Goal: Transaction & Acquisition: Purchase product/service

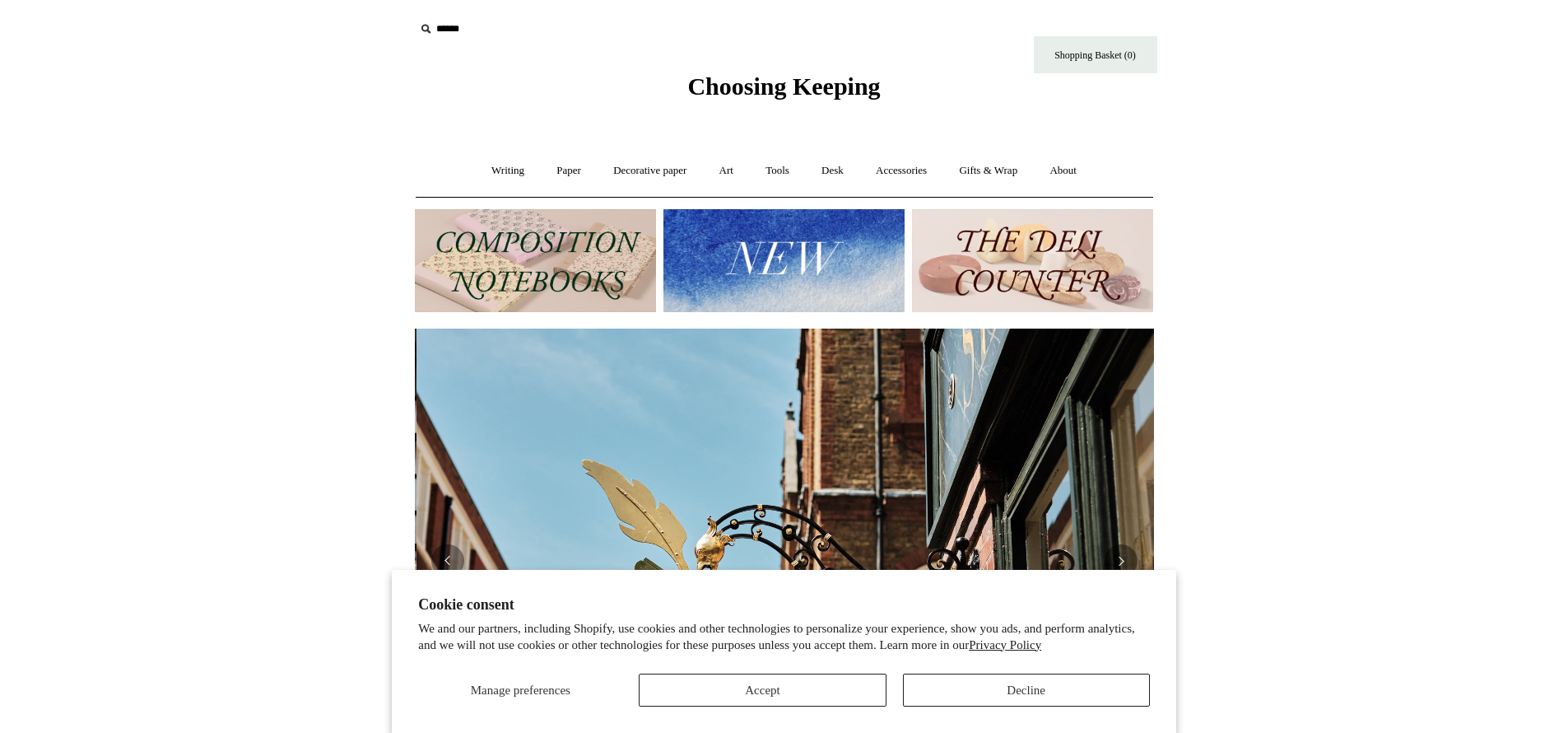
scroll to position [0, 739]
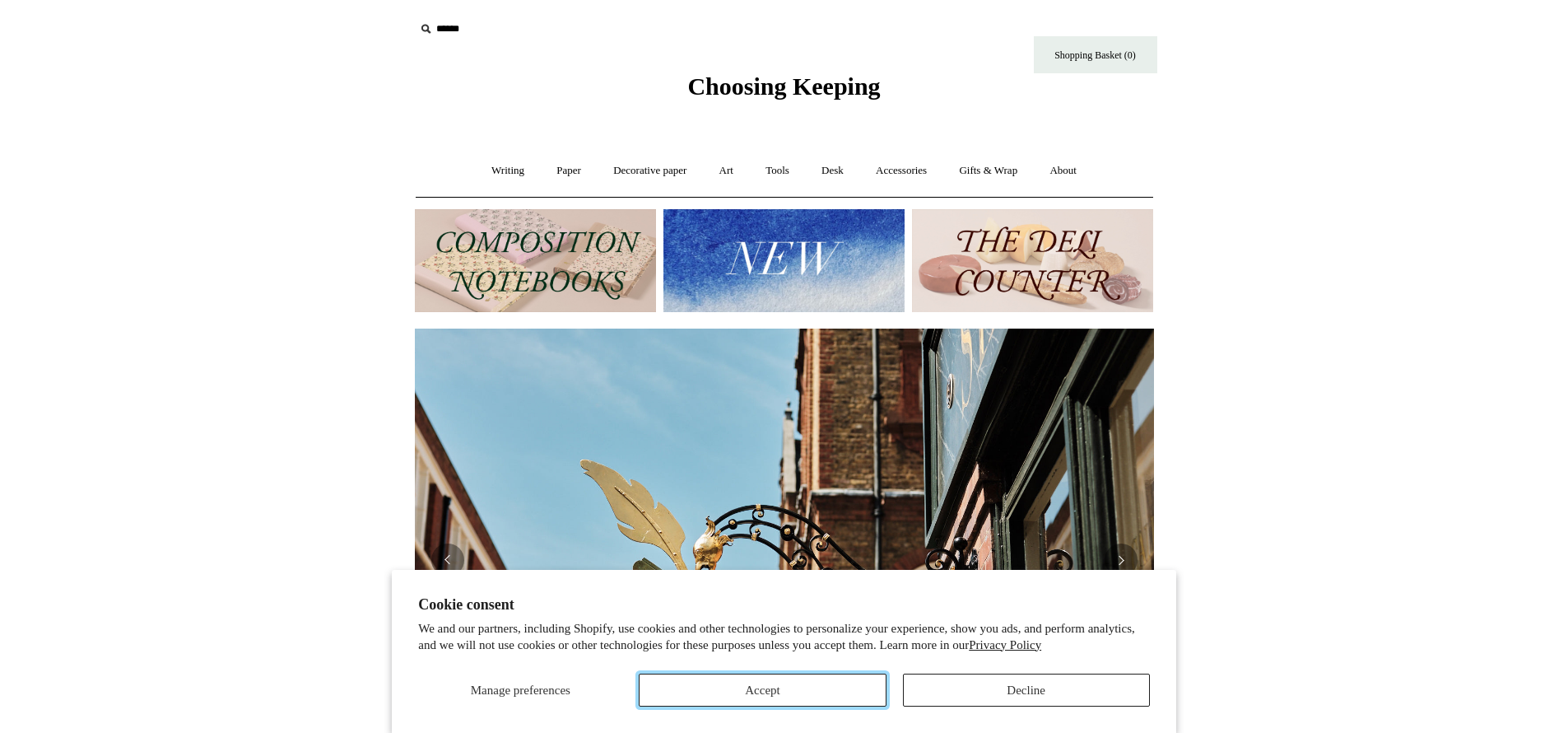
click at [782, 693] on button "Accept" at bounding box center [763, 690] width 247 height 33
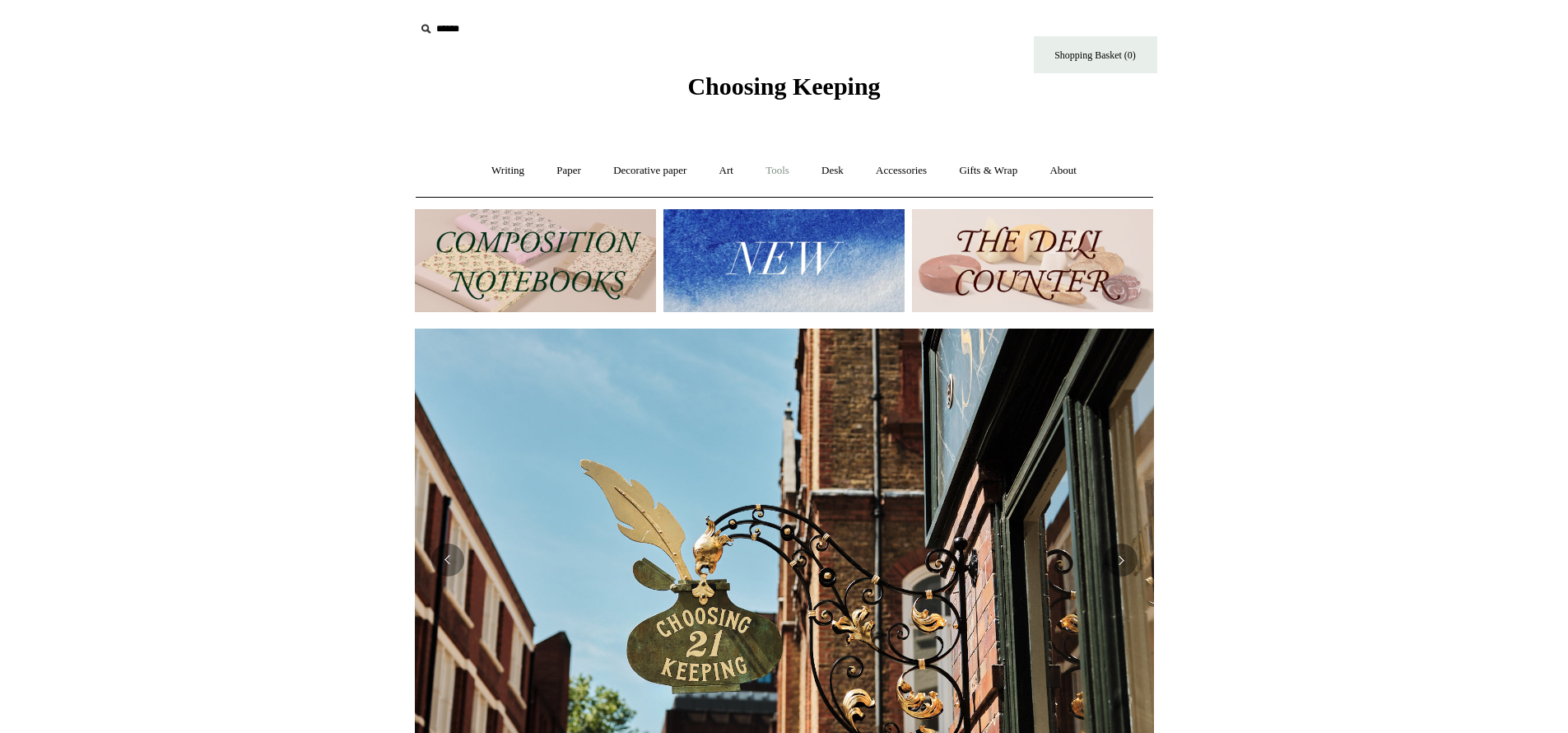
click at [772, 173] on link "Tools +" at bounding box center [777, 171] width 53 height 44
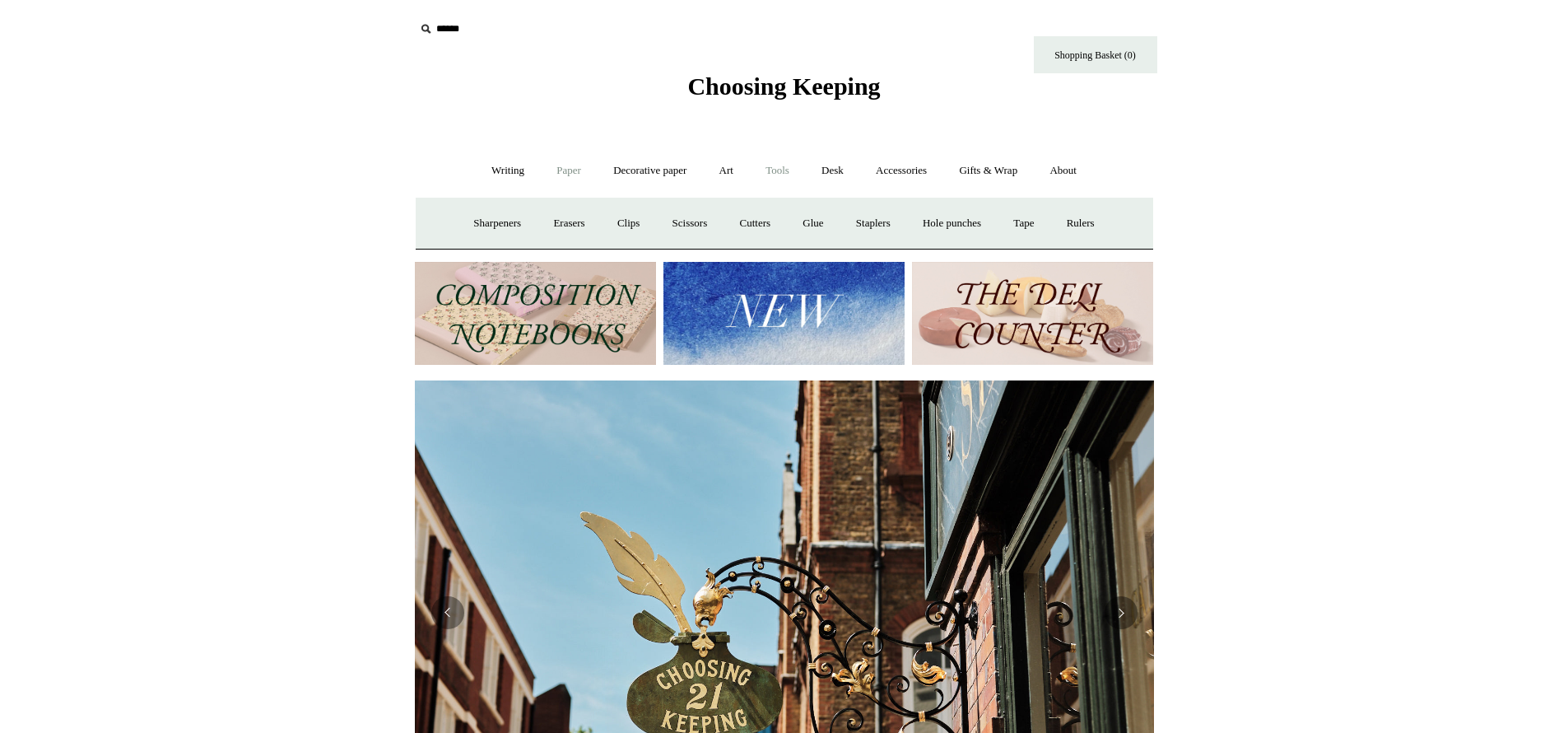
click at [565, 173] on link "Paper +" at bounding box center [569, 171] width 54 height 44
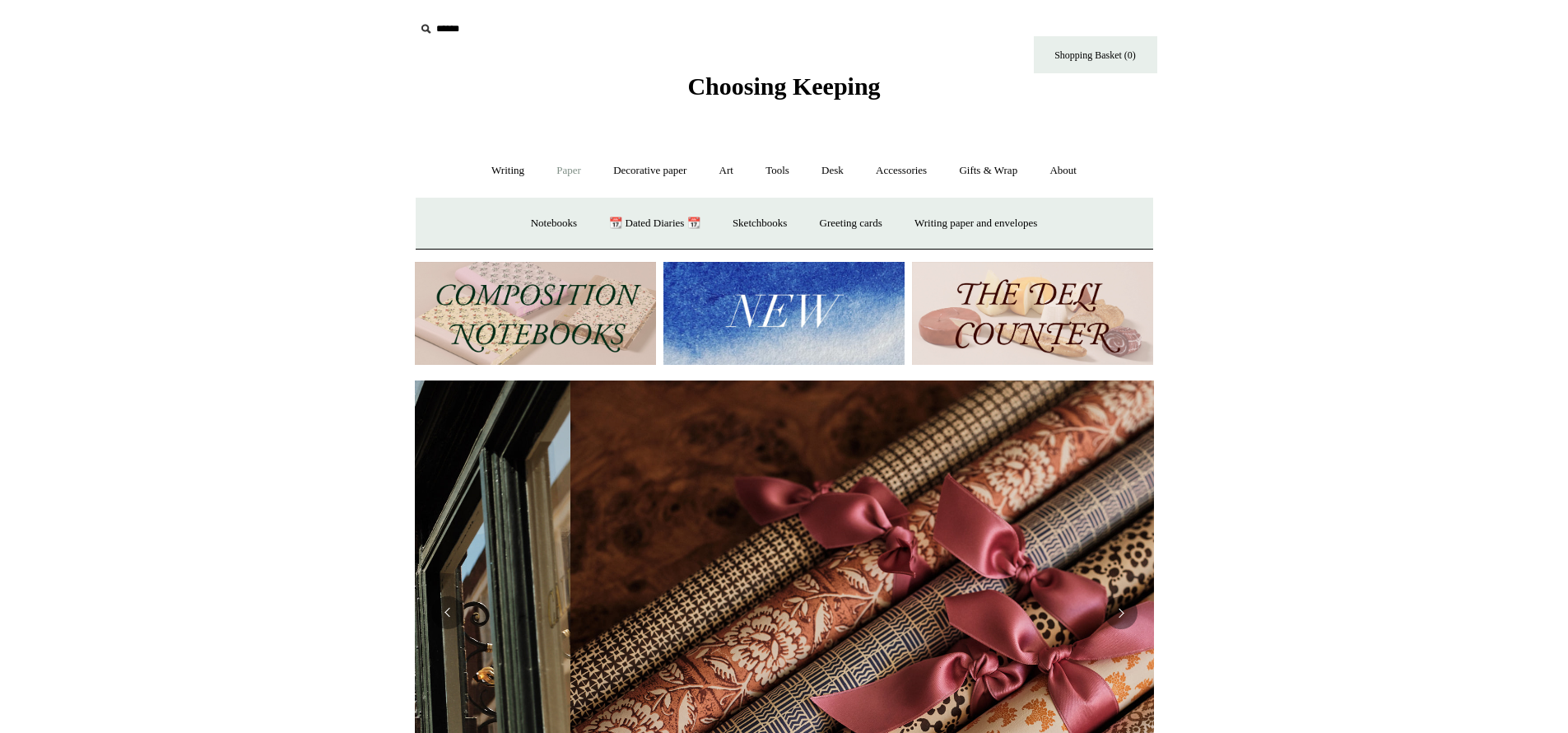
scroll to position [0, 1479]
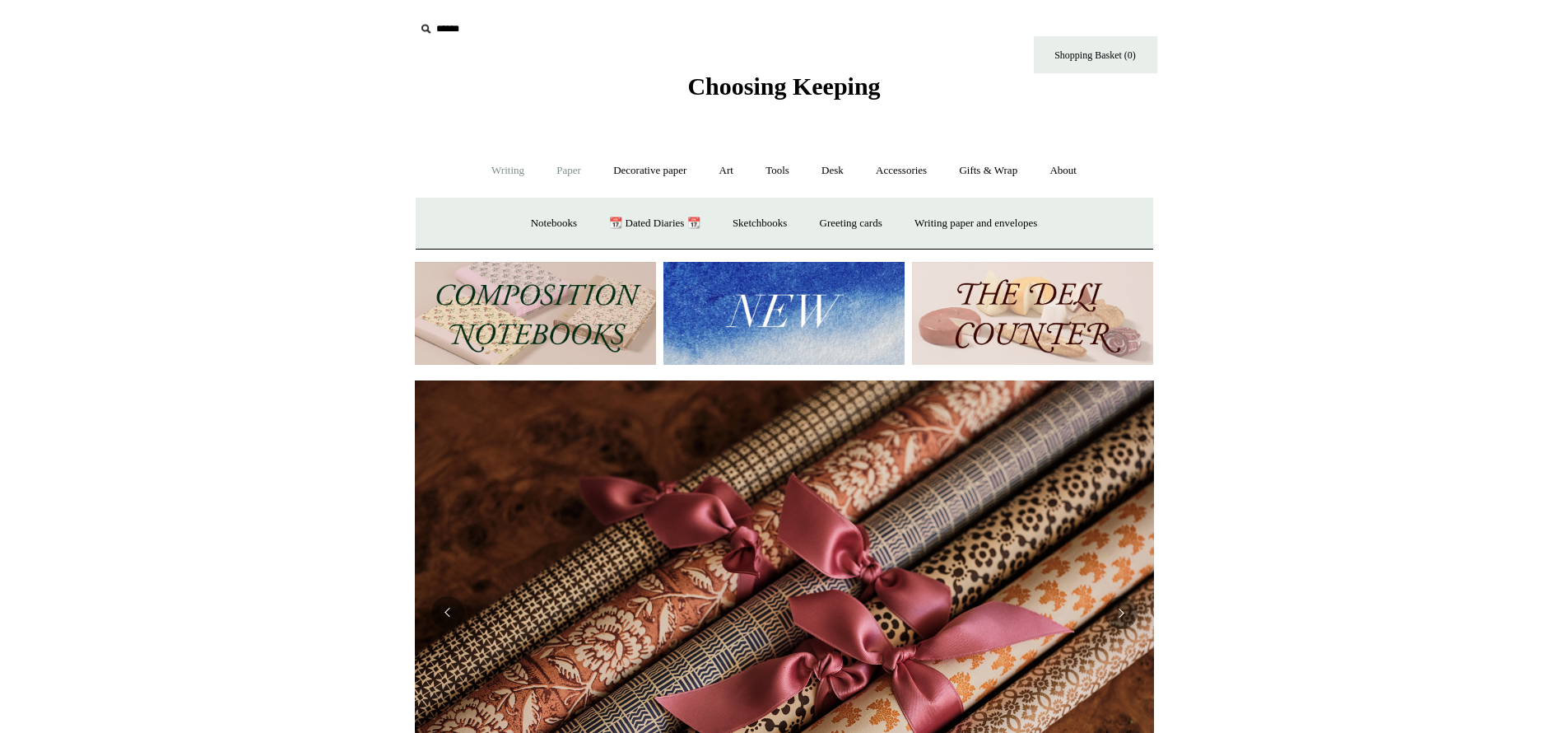
click at [502, 173] on link "Writing +" at bounding box center [508, 171] width 63 height 44
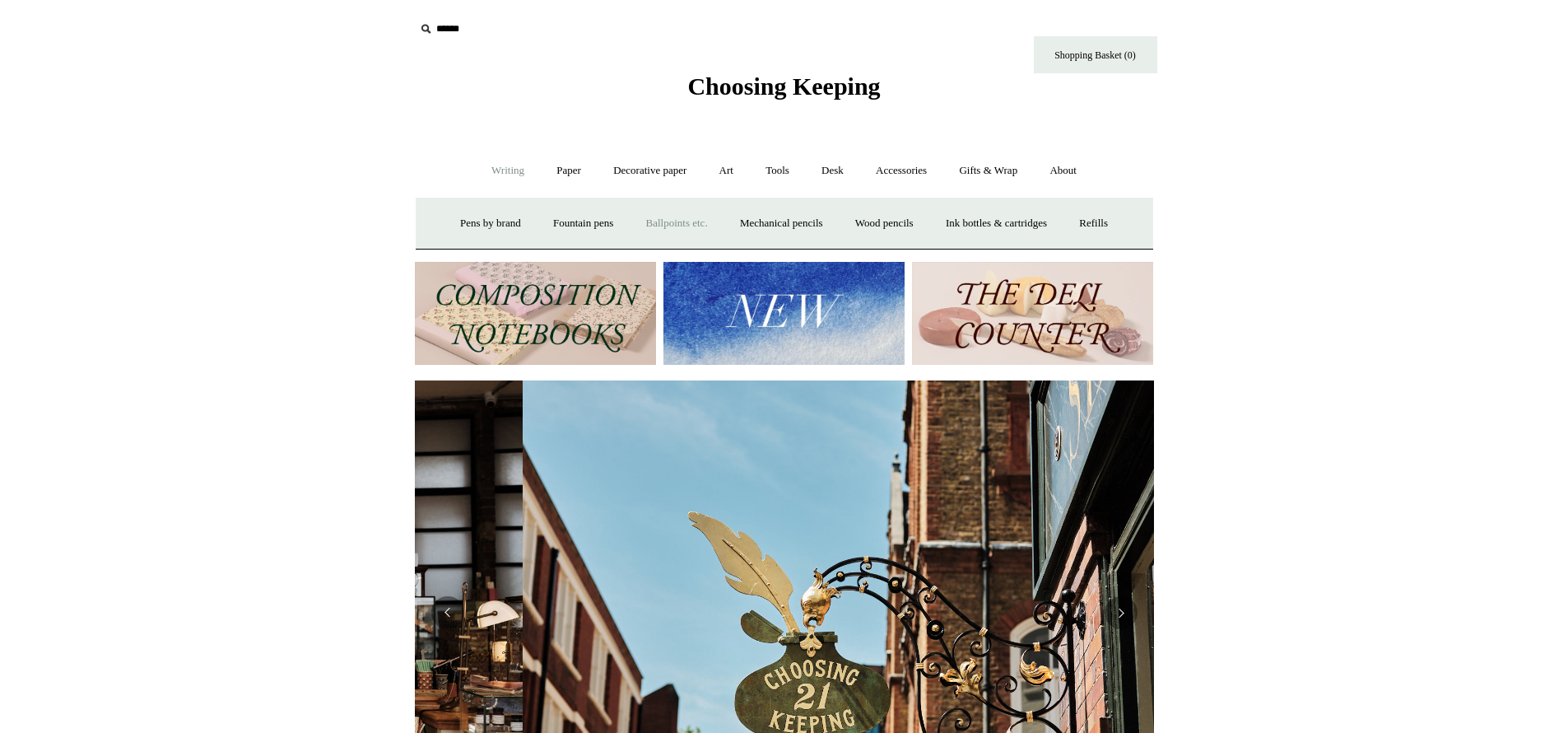
scroll to position [0, 739]
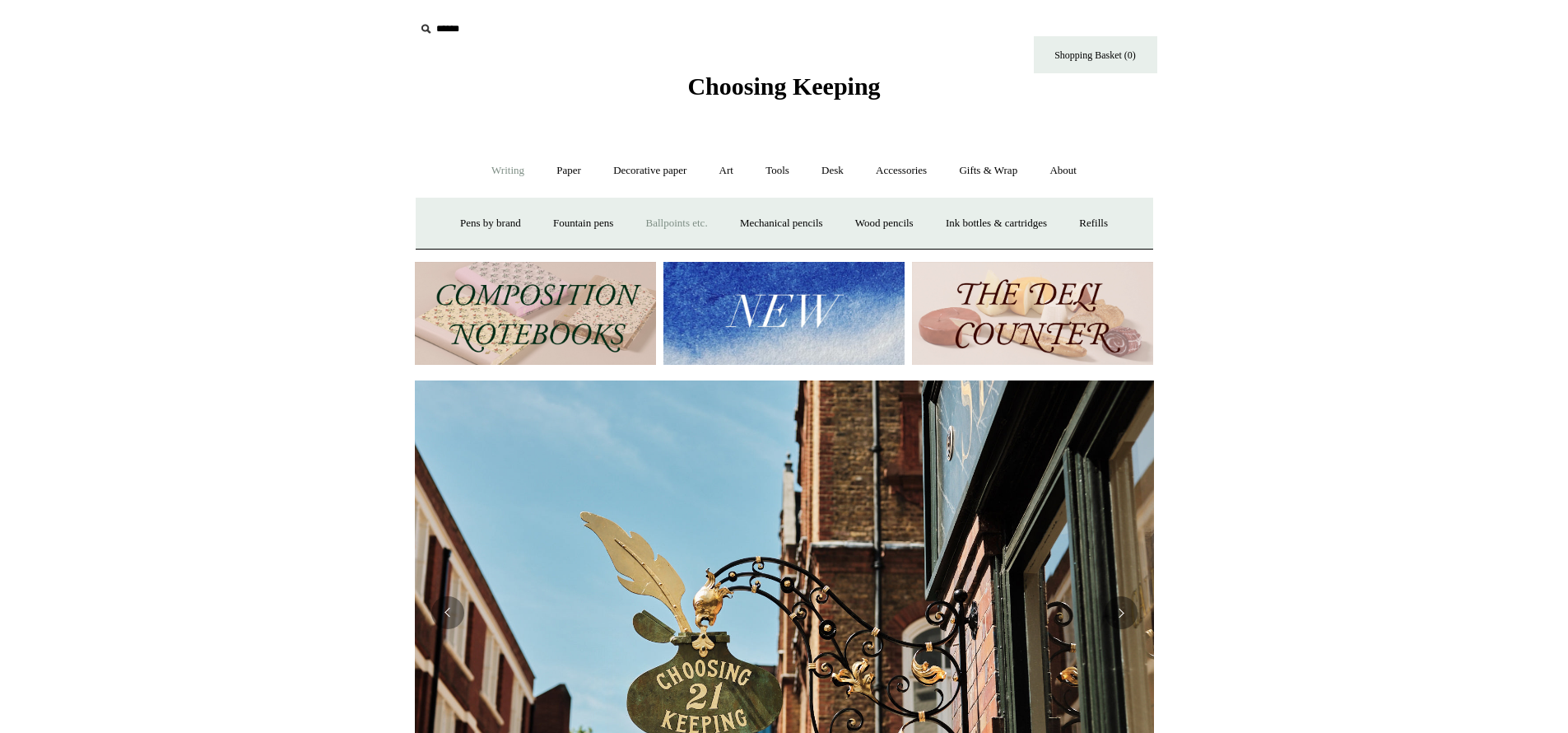
click at [684, 222] on link "Ballpoints etc. +" at bounding box center [677, 223] width 92 height 44
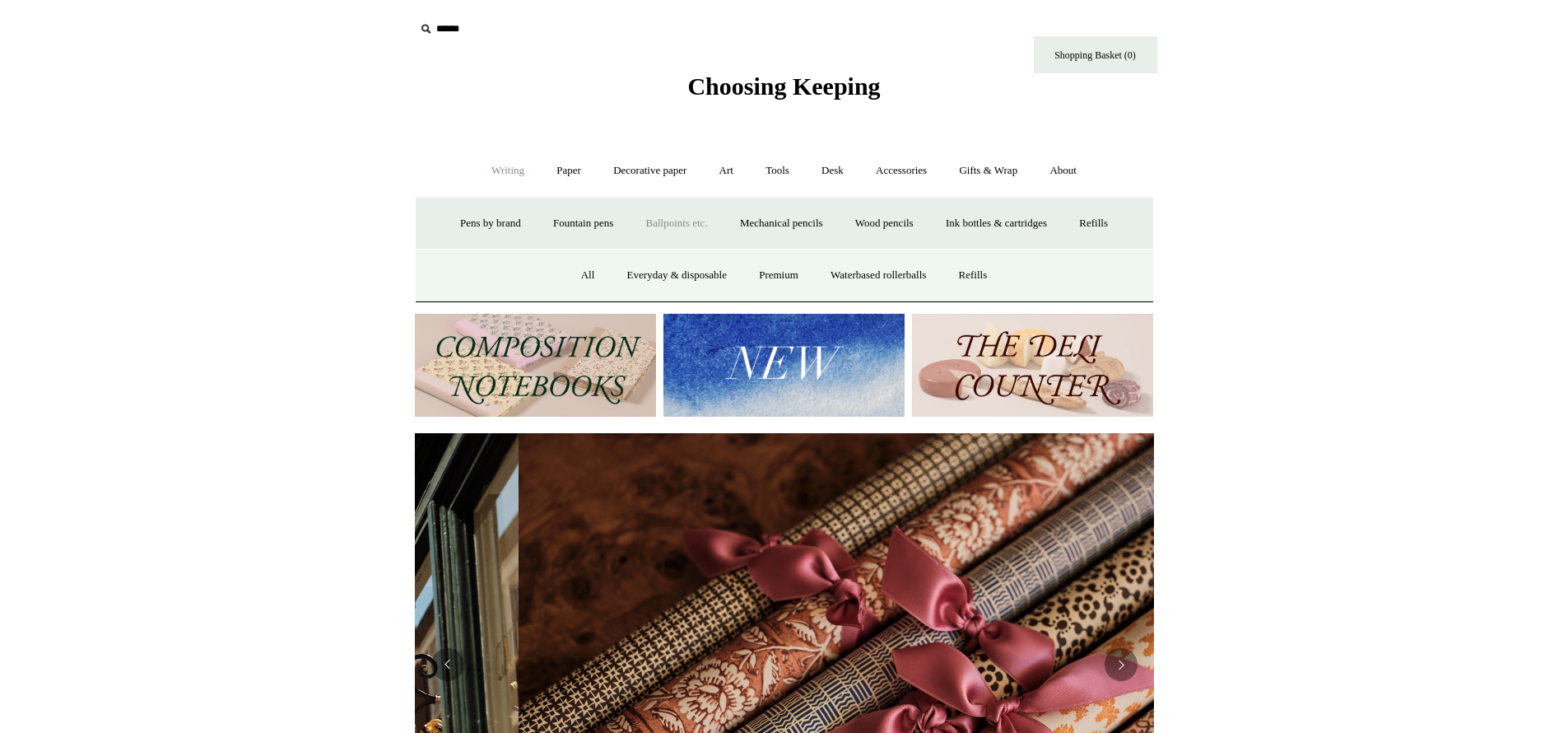
scroll to position [0, 1479]
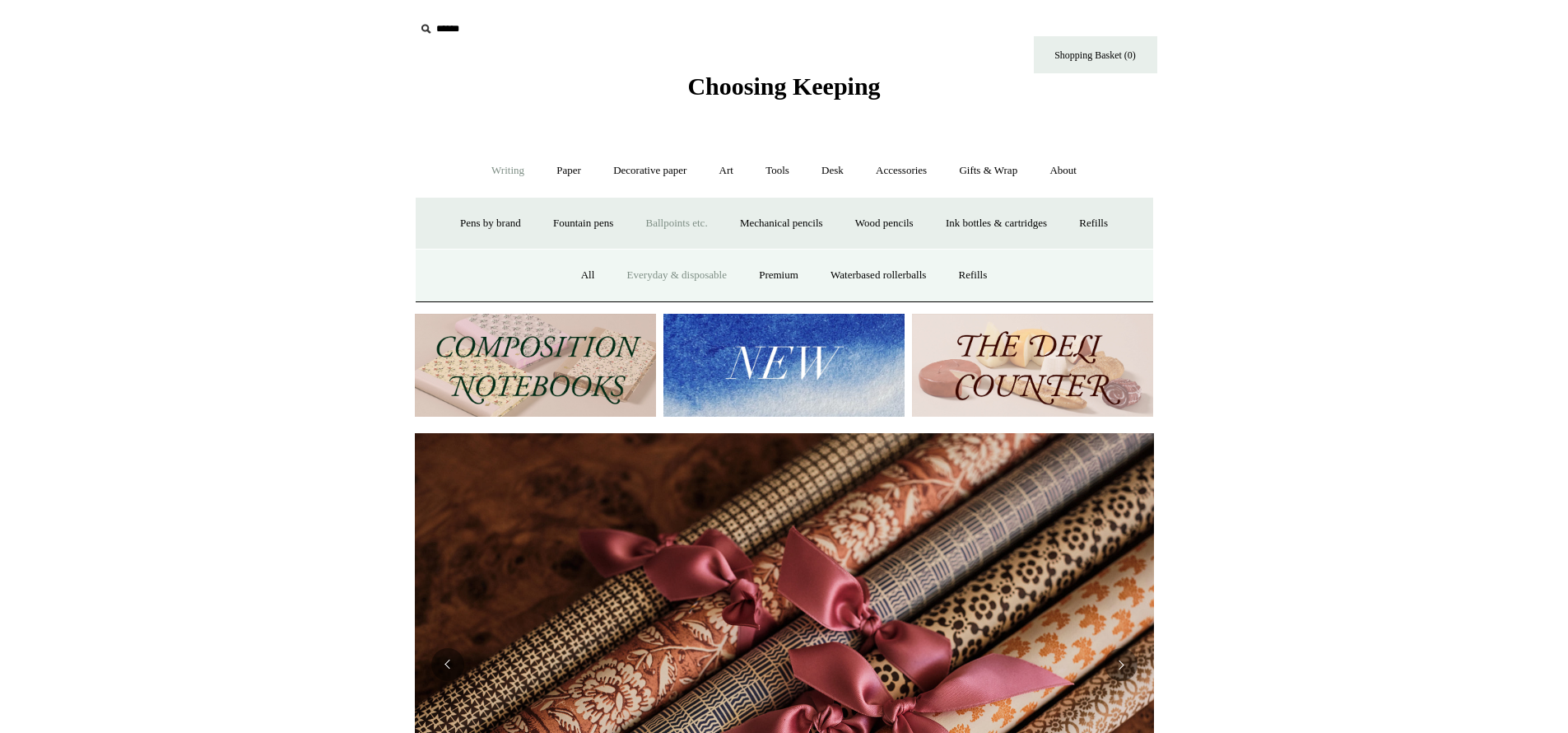
click at [691, 274] on link "Everyday & disposable" at bounding box center [677, 276] width 130 height 44
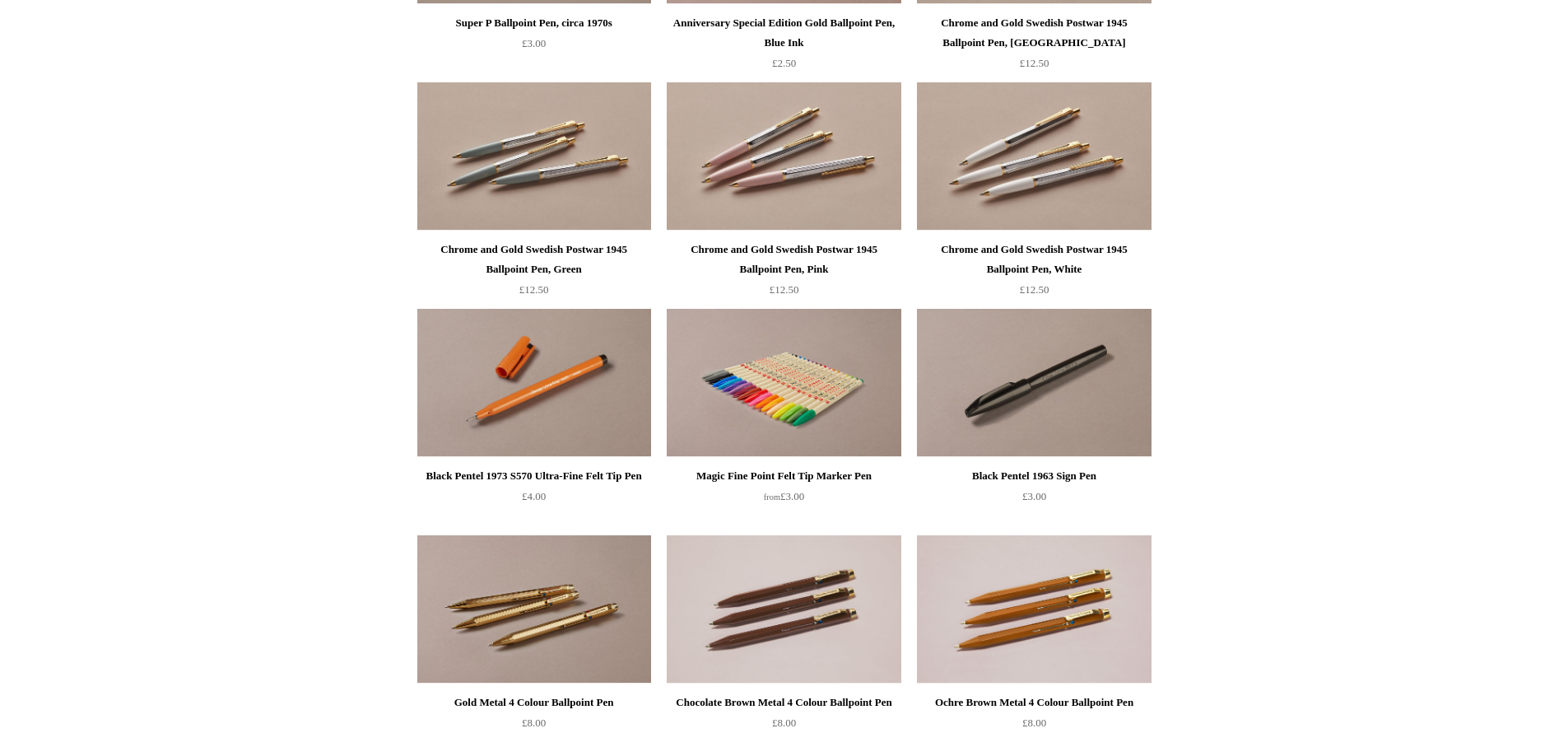
scroll to position [609, 0]
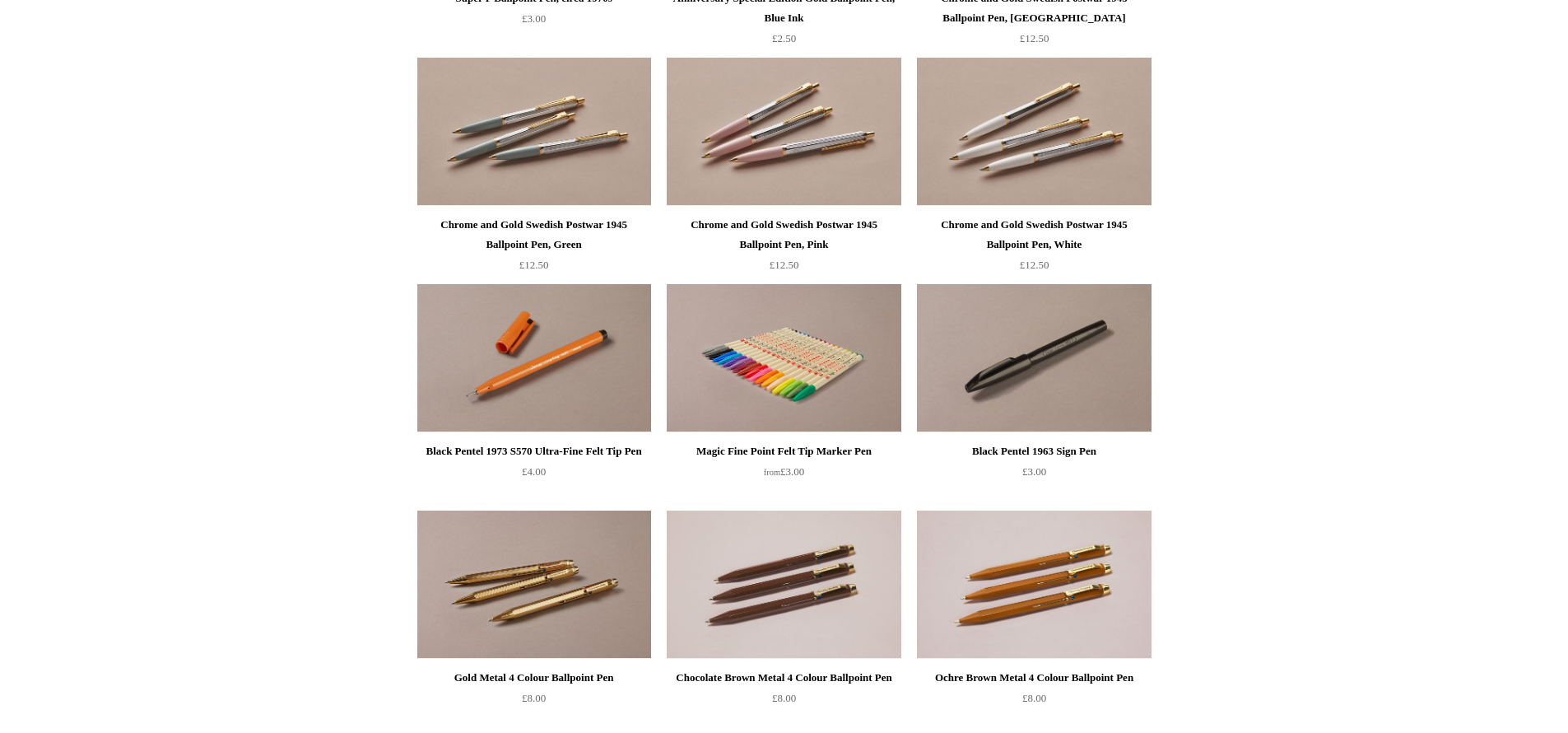
click at [782, 374] on img at bounding box center [783, 358] width 234 height 148
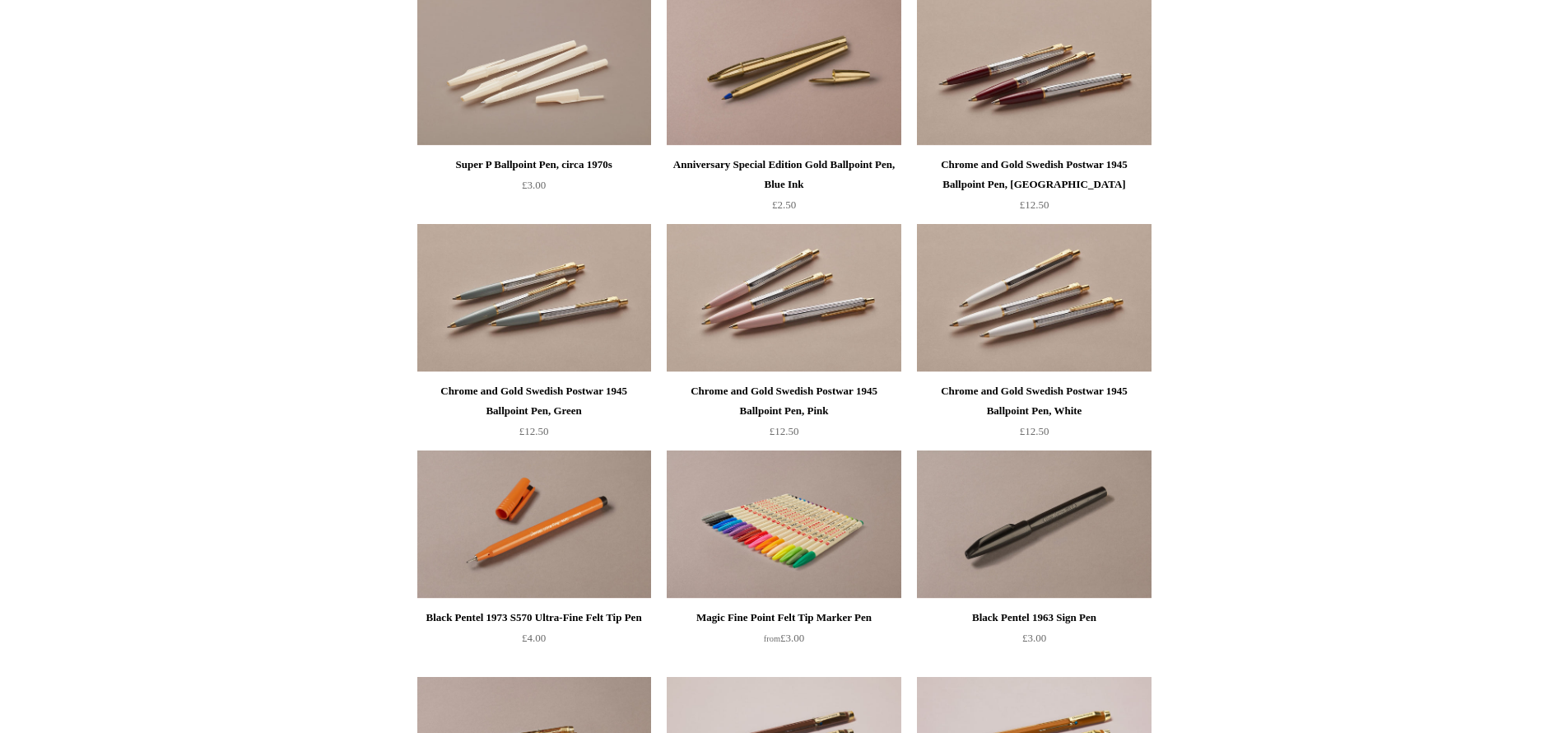
scroll to position [437, 0]
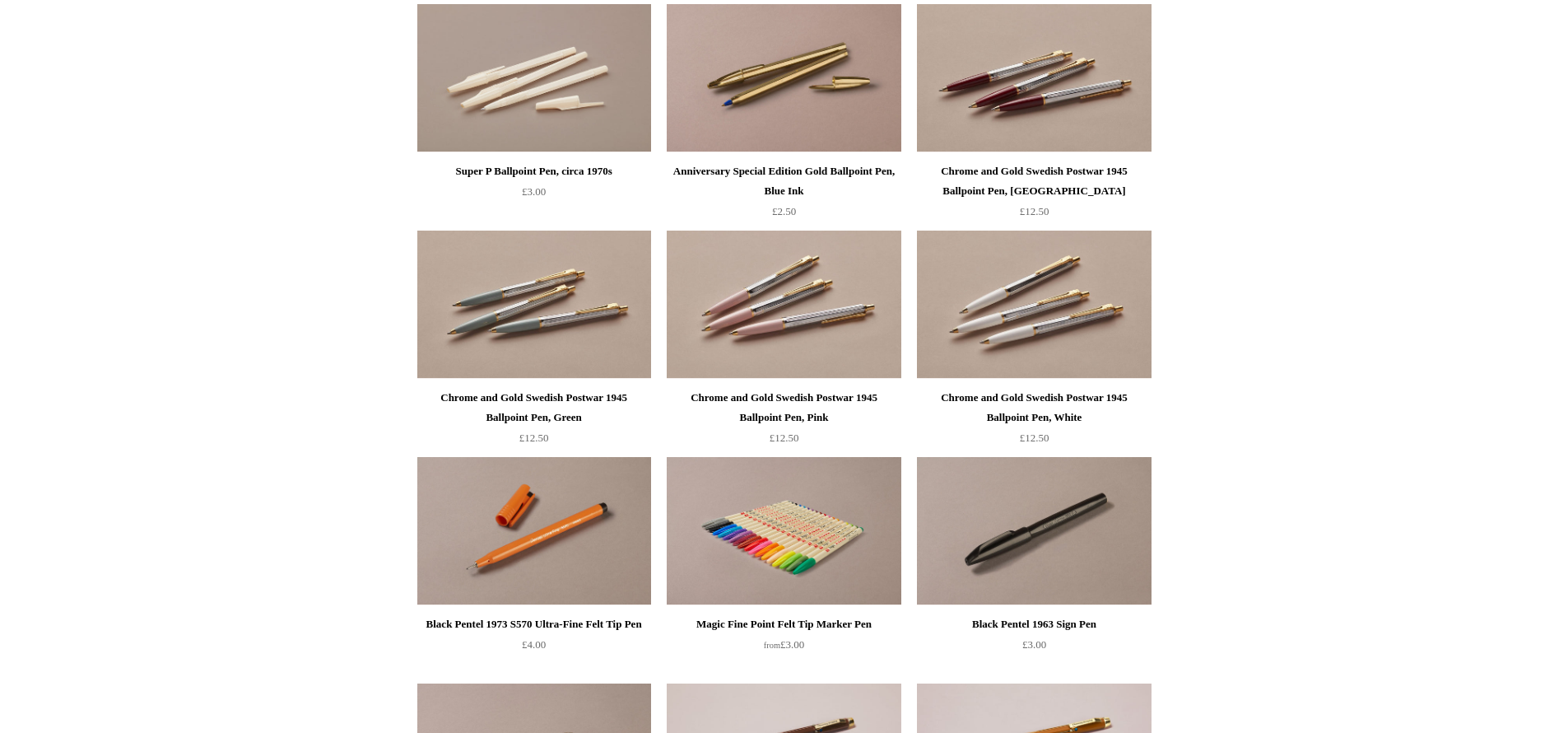
click at [762, 319] on img at bounding box center [783, 305] width 234 height 148
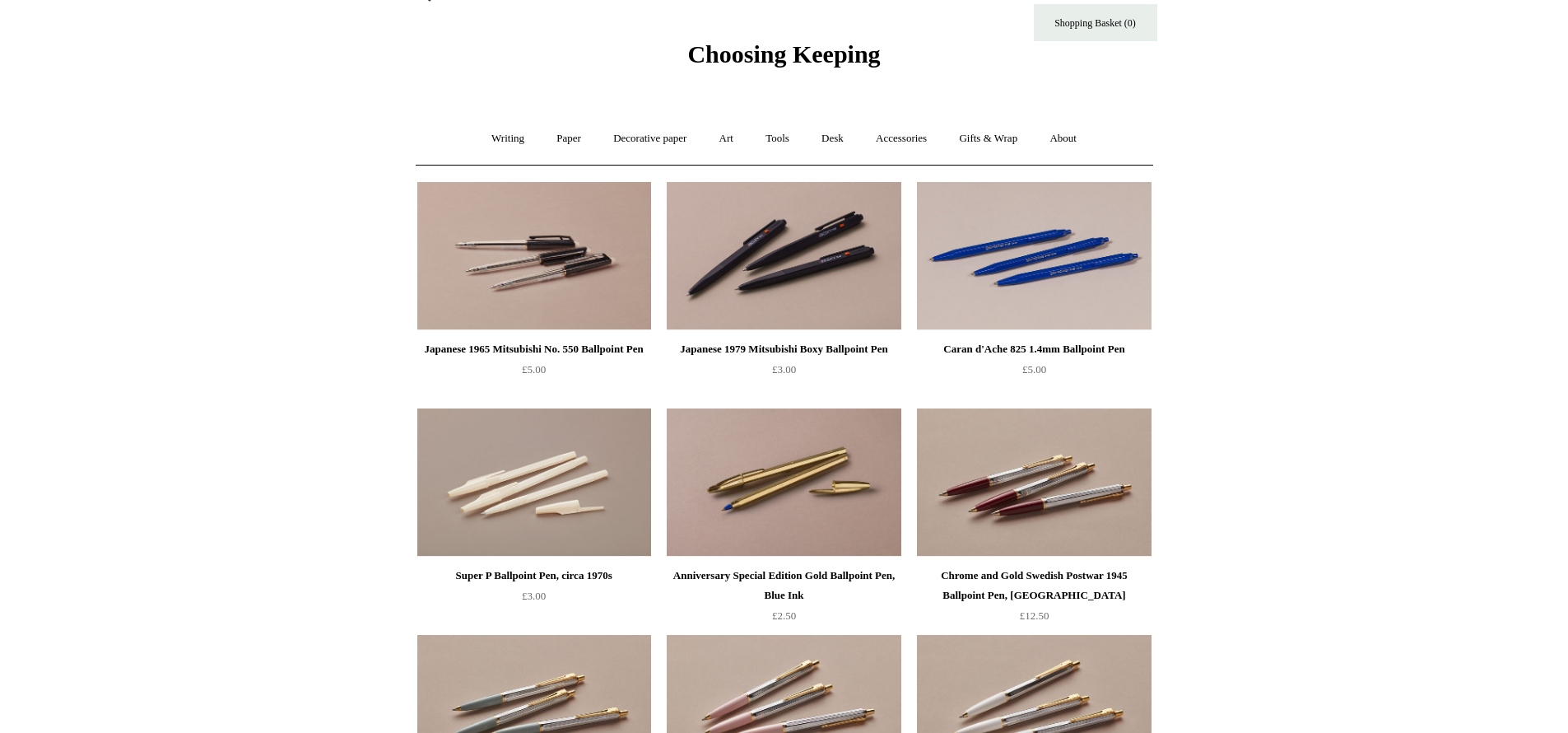
scroll to position [30, 0]
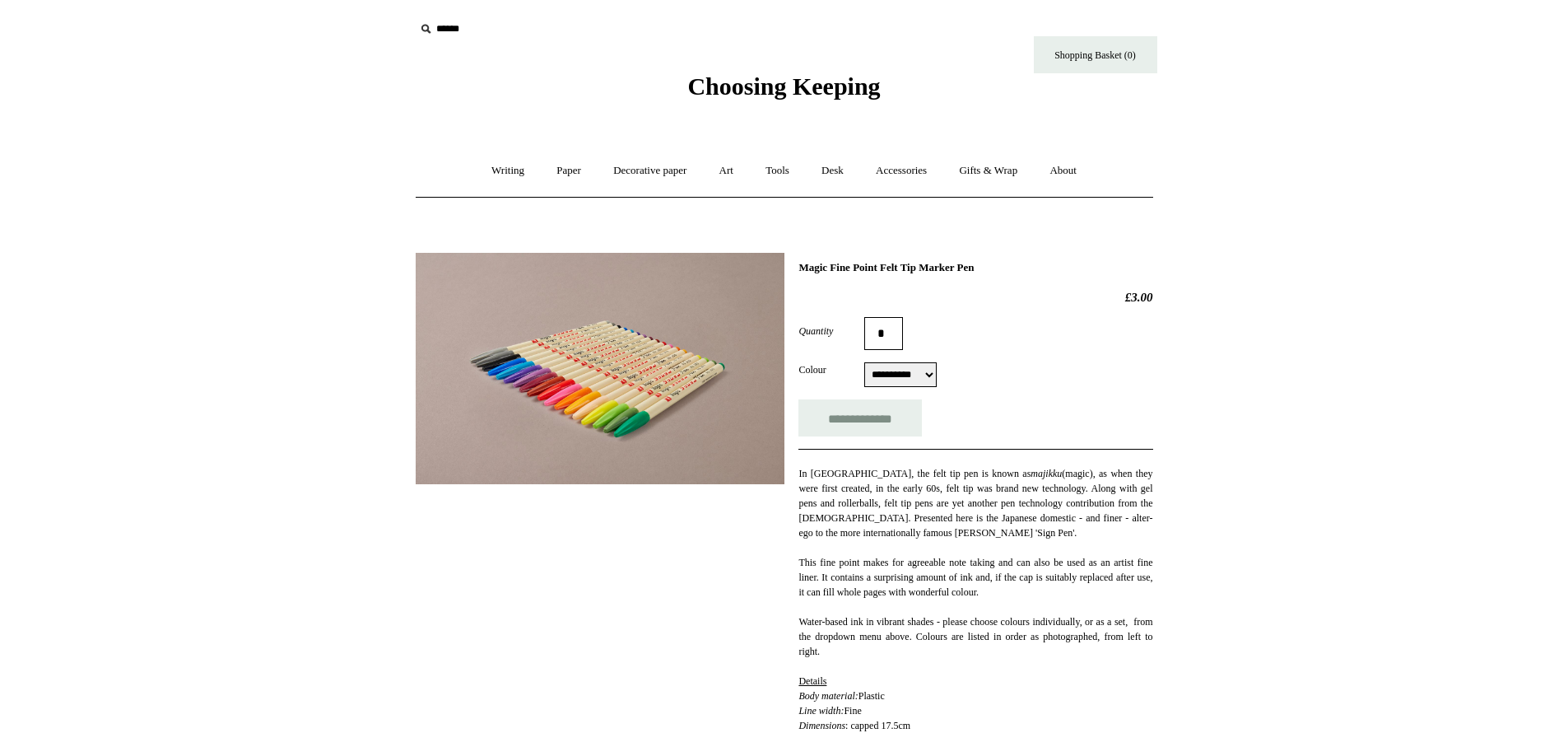
click at [613, 401] on img at bounding box center [600, 369] width 369 height 232
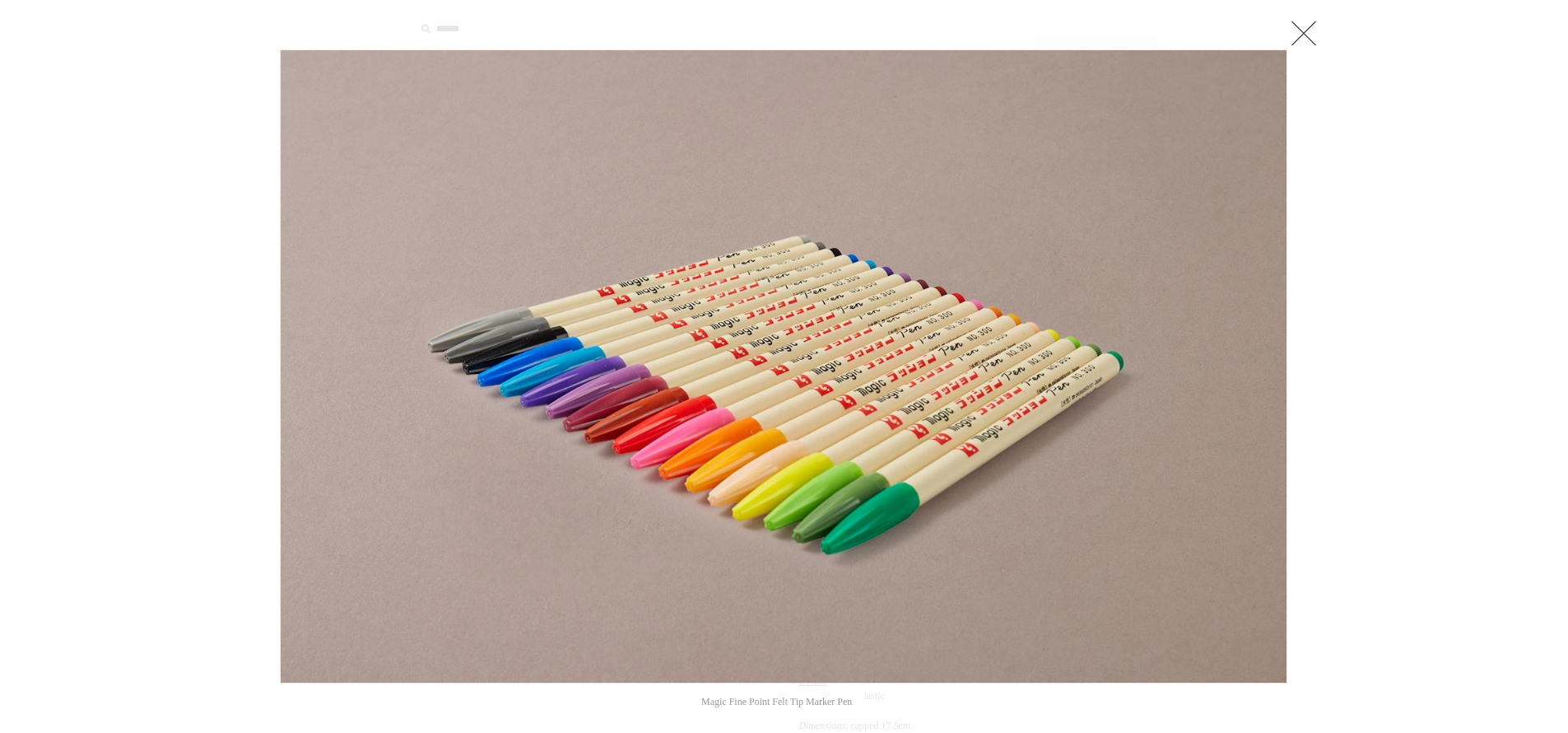
click at [613, 401] on img at bounding box center [783, 366] width 1006 height 633
click at [1303, 36] on link at bounding box center [1304, 33] width 33 height 33
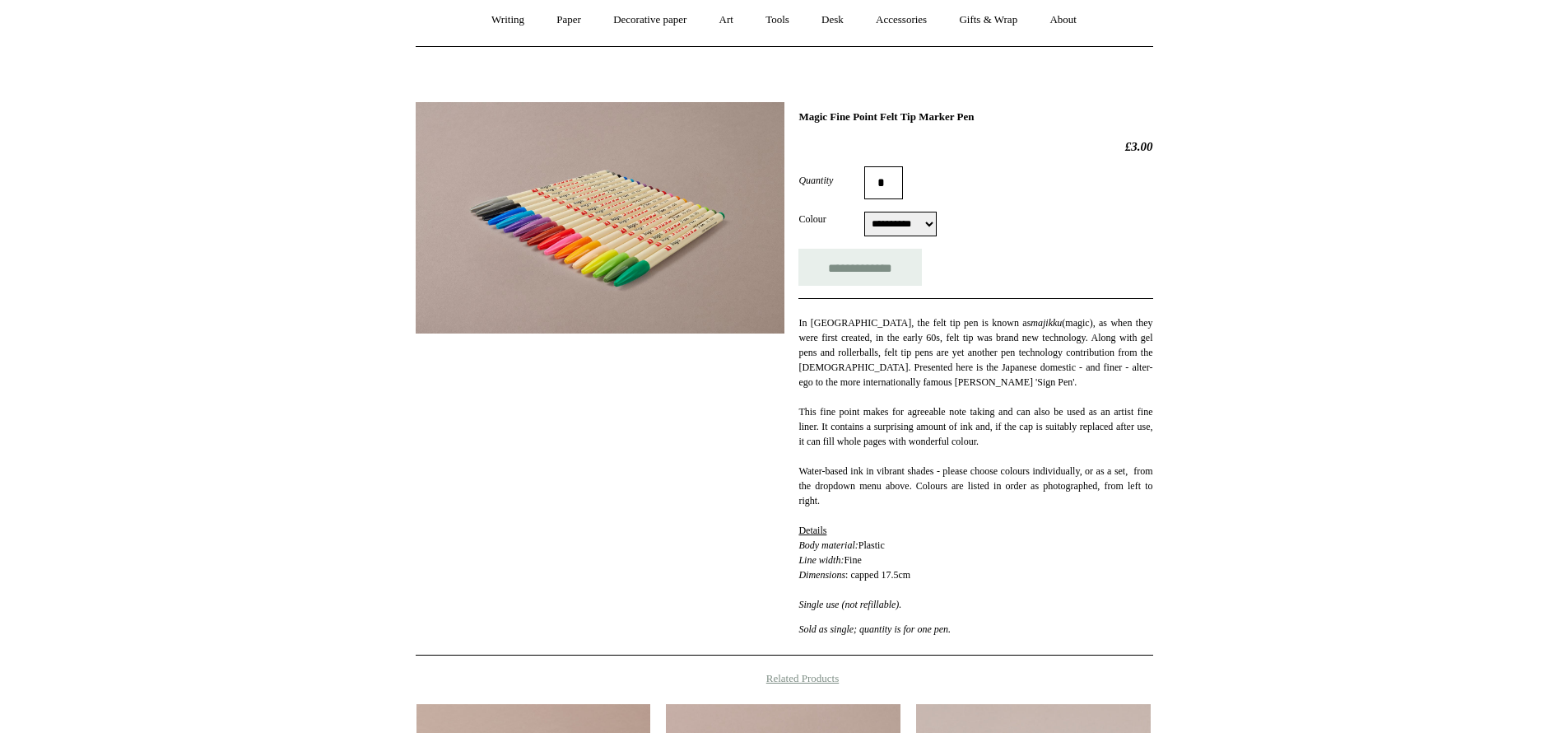
scroll to position [119, 0]
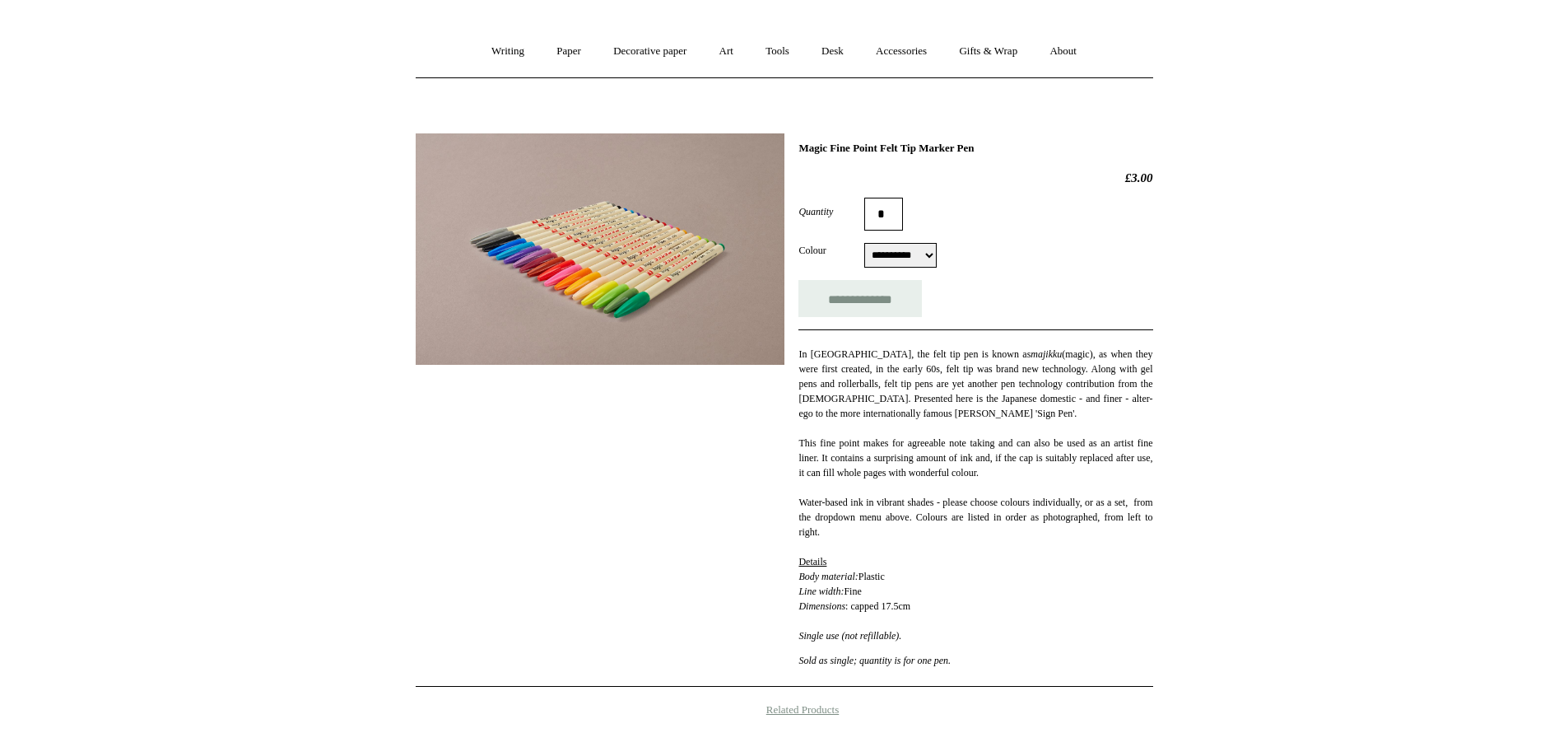
select select "*********"
click option "*********" at bounding box center [0, 0] width 0 height 0
click at [865, 243] on select "**********" at bounding box center [901, 255] width 72 height 25
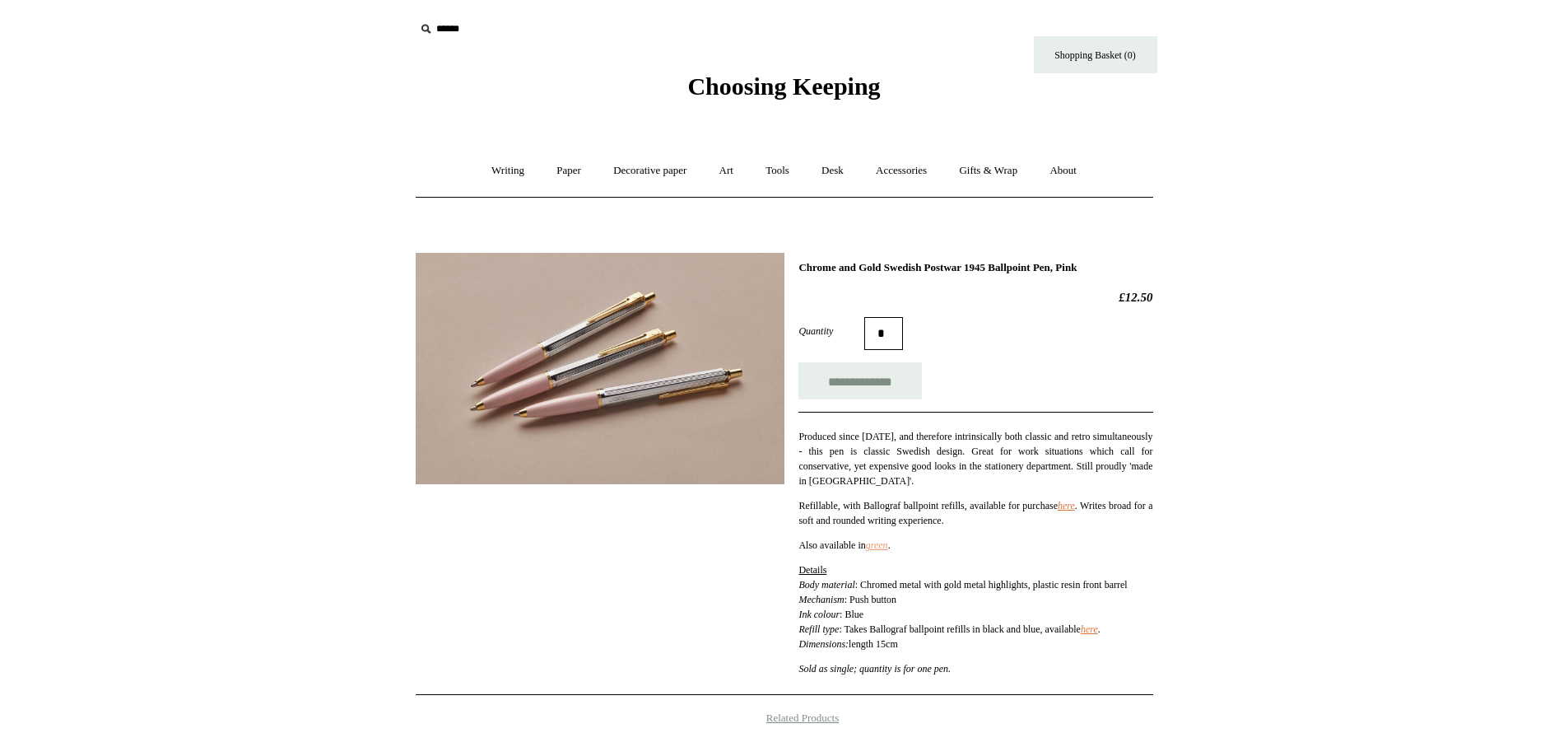
click at [884, 549] on link "green" at bounding box center [877, 545] width 22 height 11
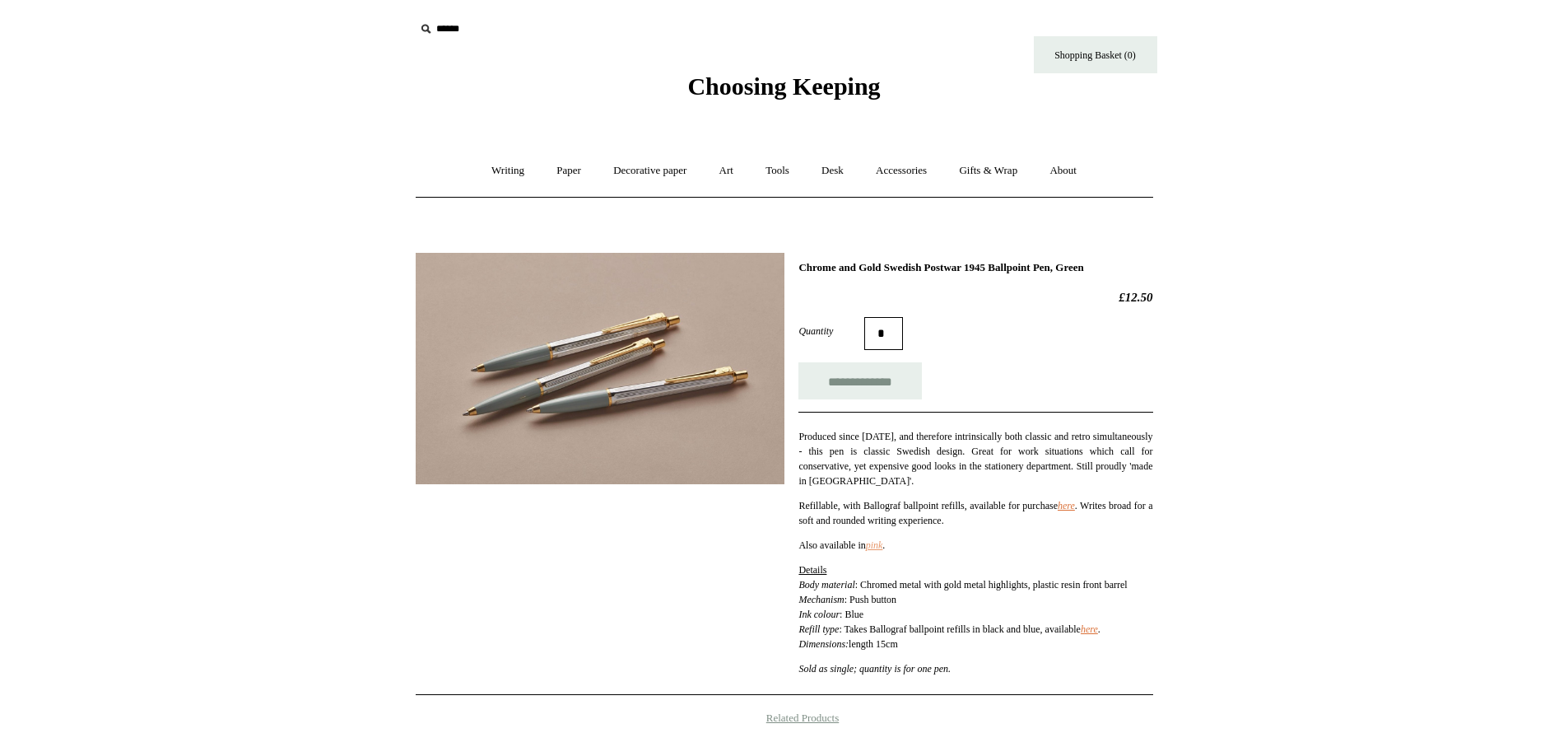
click at [882, 547] on link "pink" at bounding box center [875, 545] width 17 height 11
